Goal: Task Accomplishment & Management: Use online tool/utility

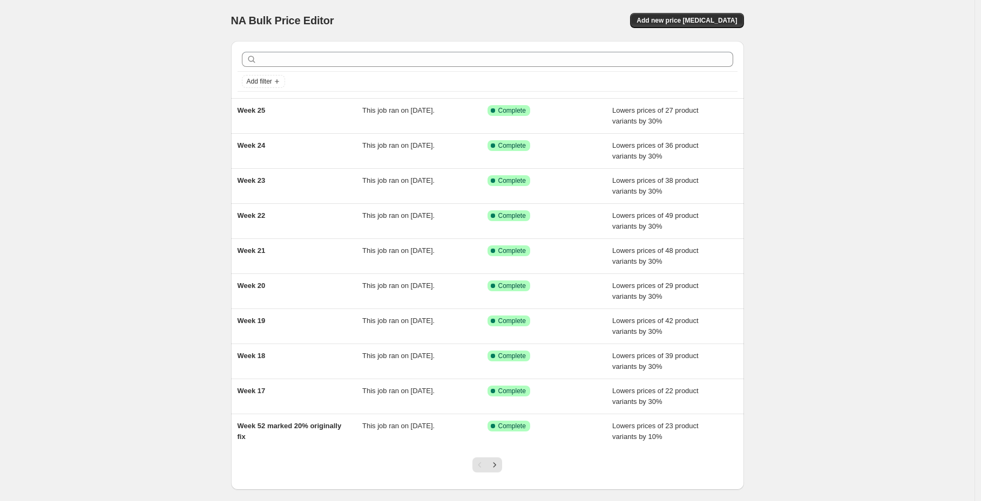
click at [673, 31] on div "NA Bulk Price Editor. This page is ready NA Bulk Price Editor Add new price cha…" at bounding box center [487, 20] width 513 height 41
click at [686, 18] on span "Add new price change job" at bounding box center [686, 20] width 100 height 9
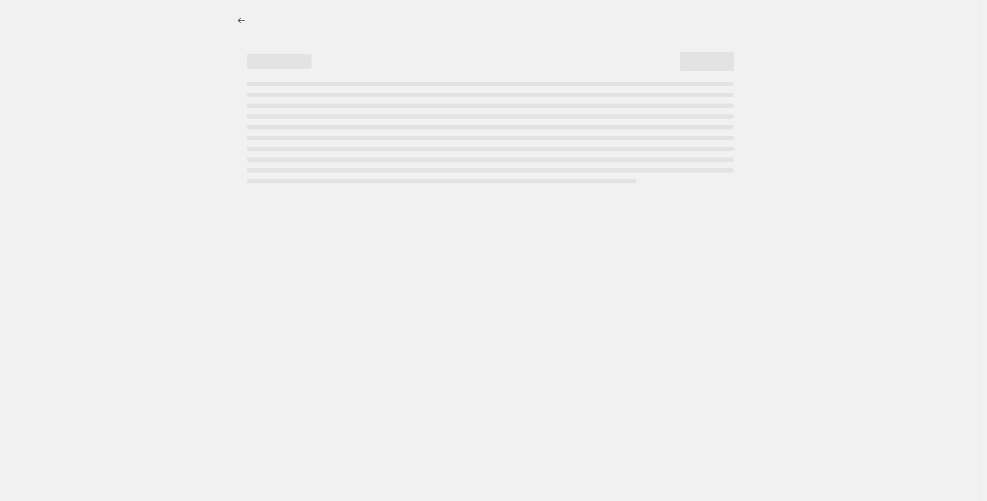
select select "percentage"
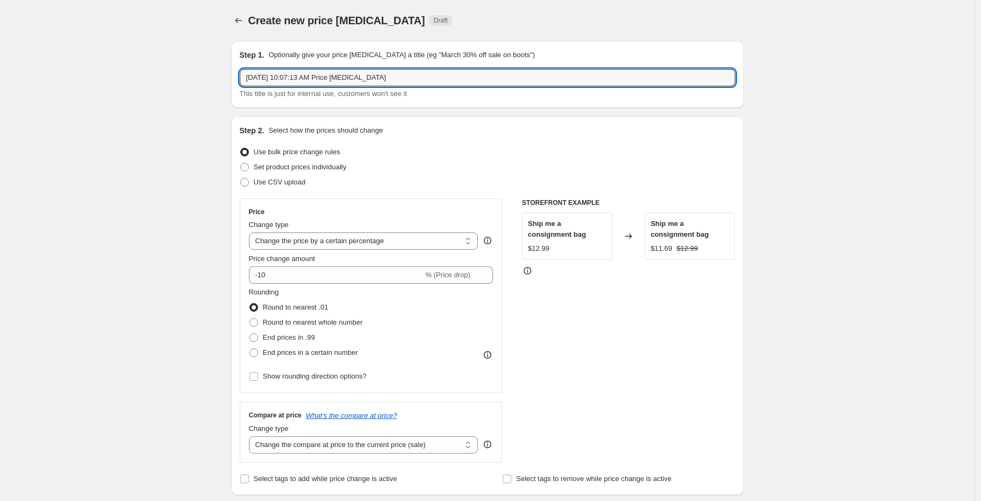
drag, startPoint x: 399, startPoint y: 76, endPoint x: 239, endPoint y: 74, distance: 160.3
click at [239, 74] on div "Step 1. Optionally give your price change job a title (eg "March 30% off sale o…" at bounding box center [487, 74] width 513 height 67
type input "Week 26"
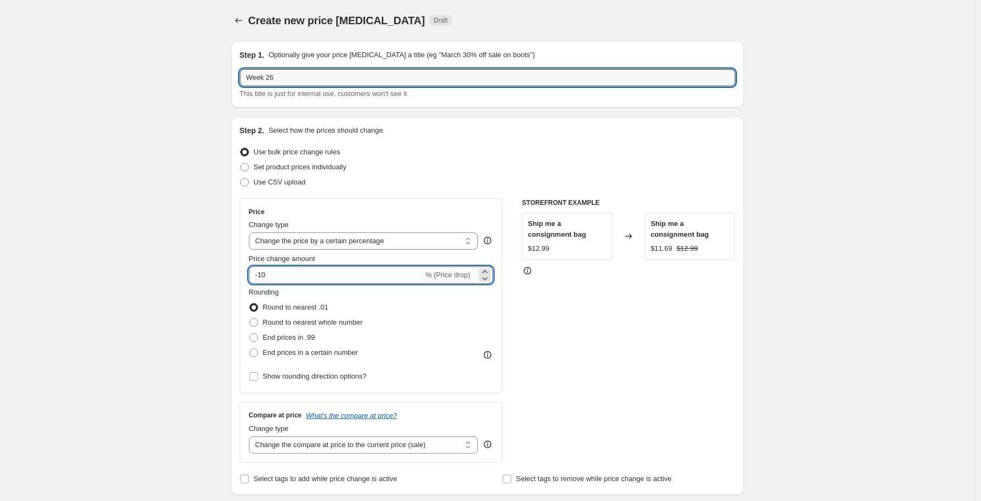
click at [324, 274] on input "-10" at bounding box center [336, 275] width 174 height 17
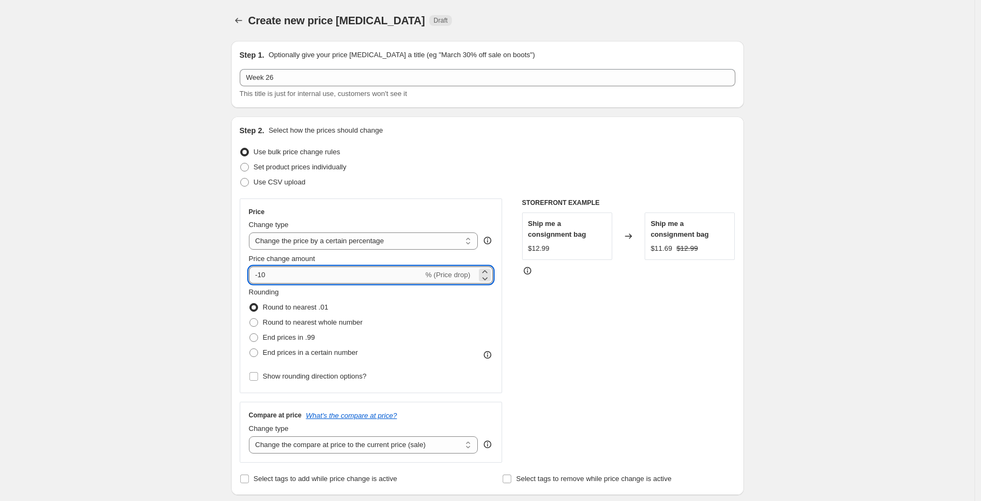
type input "-1"
type input "-30"
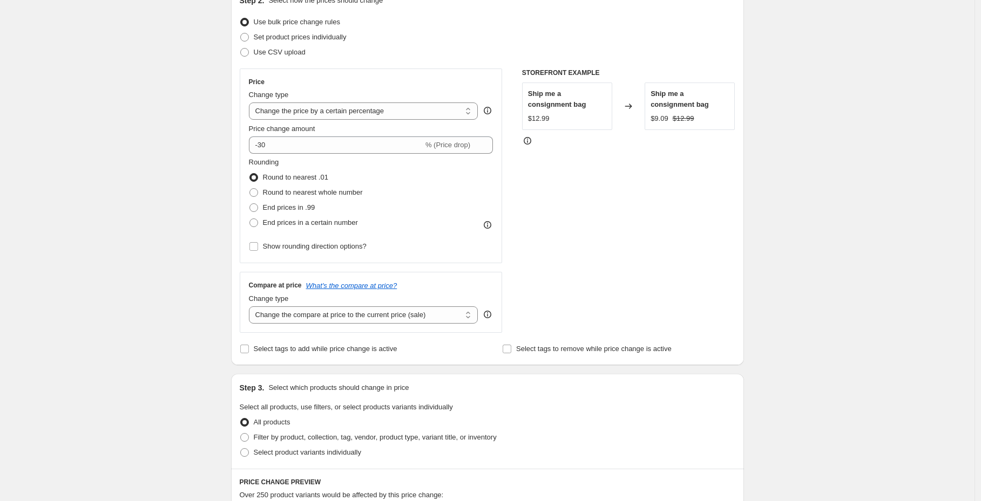
scroll to position [248, 0]
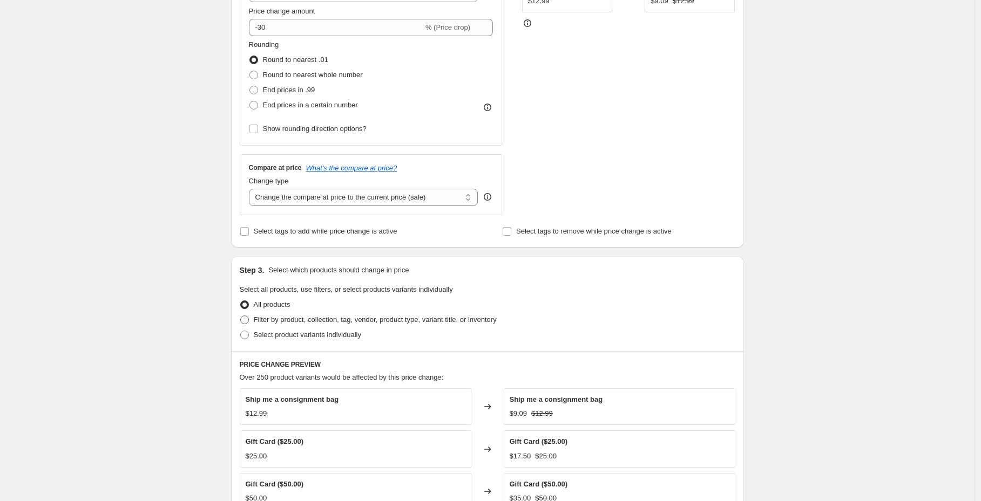
click at [246, 321] on span at bounding box center [244, 320] width 9 height 9
click at [241, 316] on input "Filter by product, collection, tag, vendor, product type, variant title, or inv…" at bounding box center [240, 316] width 1 height 1
radio input "true"
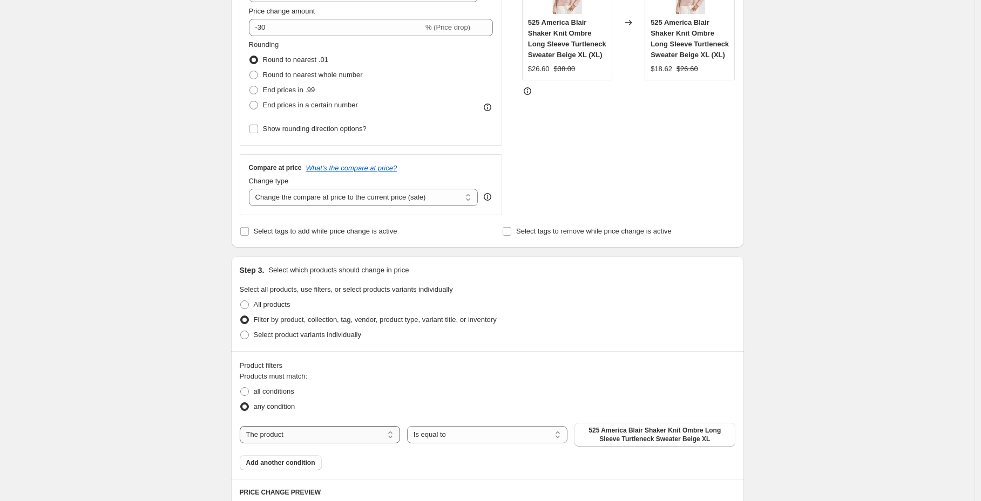
click at [362, 435] on select "The product The product's collection The product's tag The product's vendor The…" at bounding box center [320, 434] width 160 height 17
select select "collection"
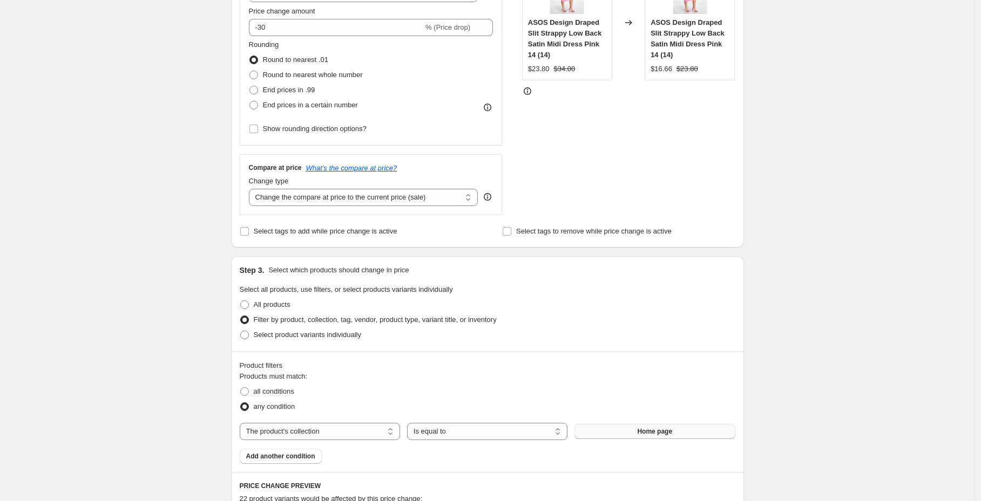
click at [664, 431] on span "Home page" at bounding box center [654, 431] width 35 height 9
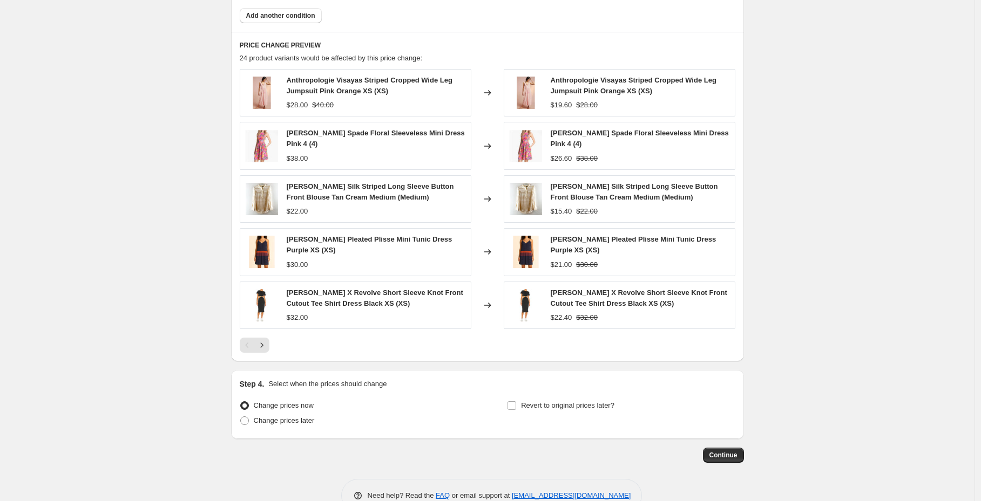
scroll to position [691, 0]
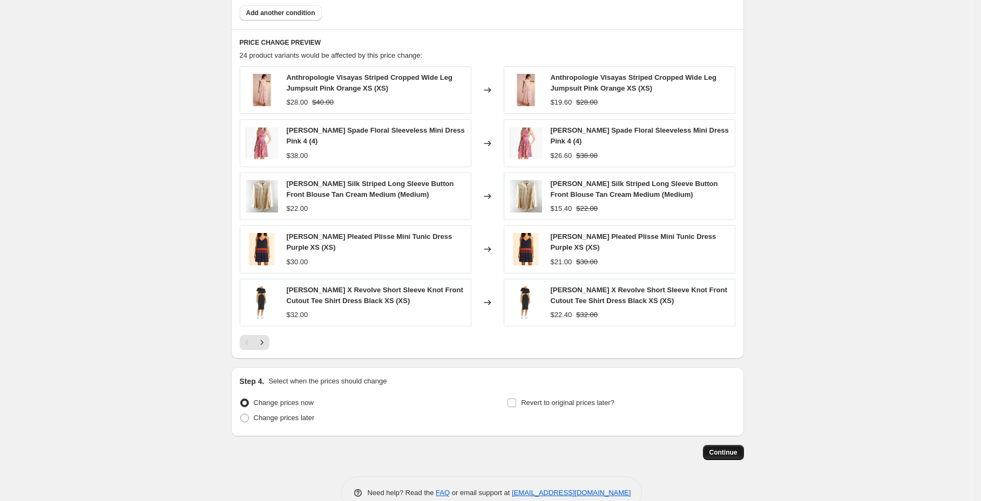
click at [724, 451] on span "Continue" at bounding box center [723, 453] width 28 height 9
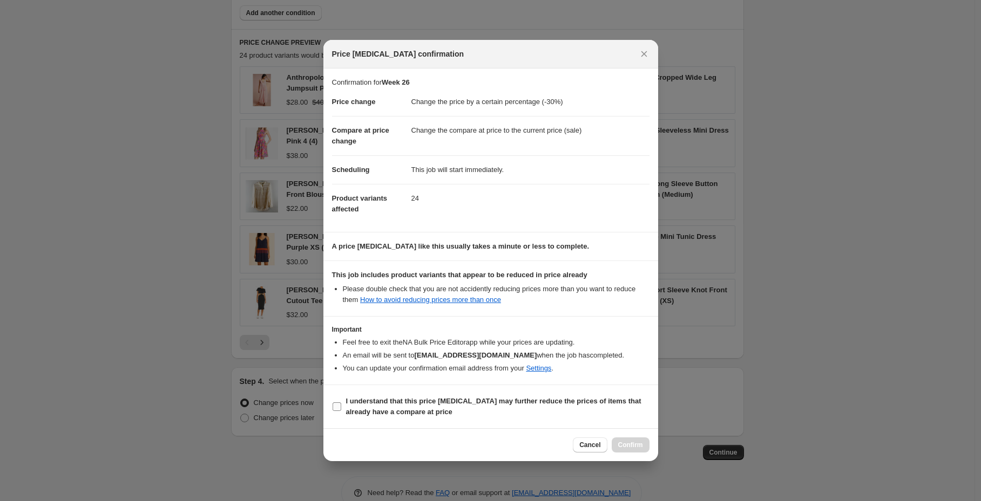
click at [337, 411] on input "I understand that this price change job may further reduce the prices of items …" at bounding box center [336, 407] width 9 height 9
checkbox input "true"
click at [637, 450] on span "Confirm" at bounding box center [630, 445] width 25 height 9
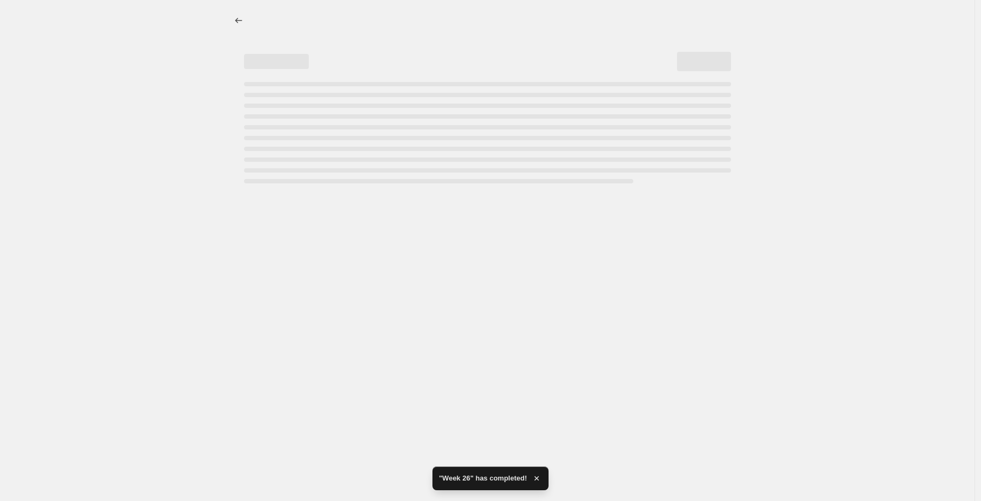
select select "percentage"
select select "collection"
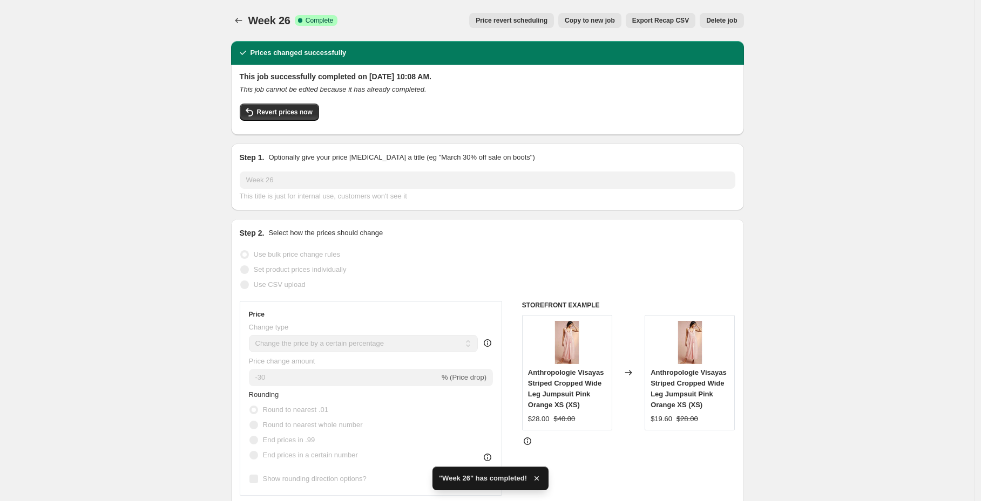
click at [651, 18] on span "Export Recap CSV" at bounding box center [660, 20] width 57 height 9
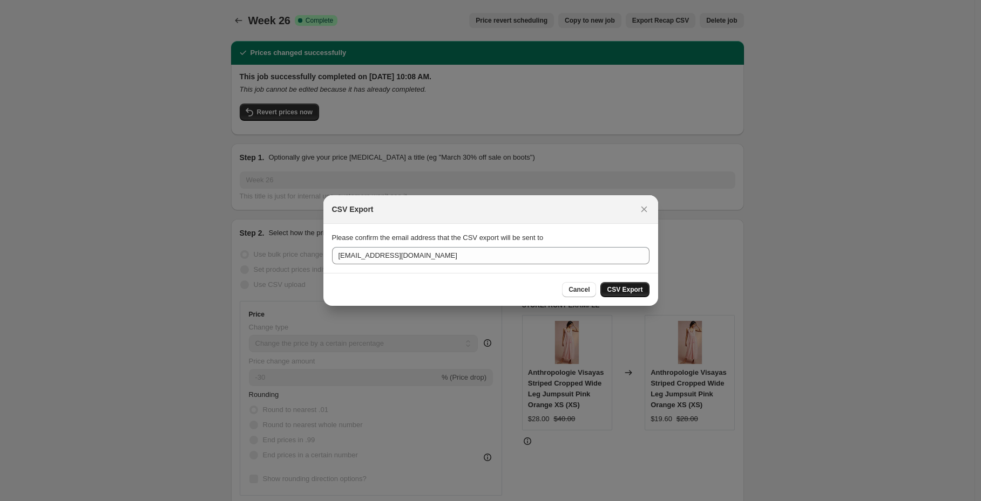
click at [632, 288] on span "CSV Export" at bounding box center [625, 290] width 36 height 9
